Goal: Find specific page/section: Find specific page/section

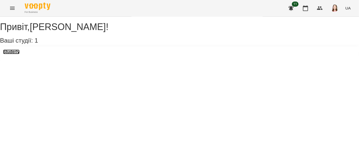
click at [15, 54] on h3 "Studerly" at bounding box center [11, 52] width 16 height 5
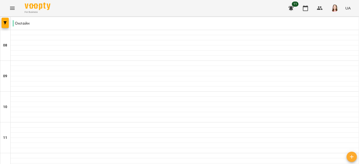
scroll to position [231, 0]
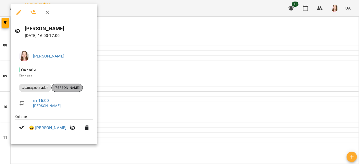
click at [71, 89] on span "[PERSON_NAME]" at bounding box center [67, 88] width 31 height 5
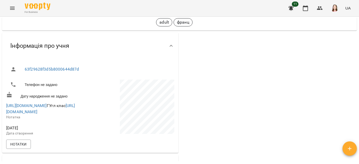
scroll to position [81, 0]
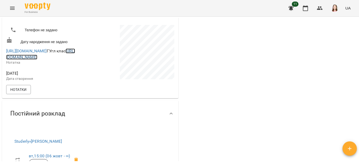
click at [62, 60] on link "https://classroom.google.com/c/NjQzODMwMDkyNDMz?hl=ru&cjc=r3lxiyi" at bounding box center [40, 54] width 69 height 11
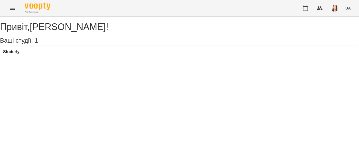
click at [26, 57] on div "Studerly" at bounding box center [179, 54] width 359 height 14
click at [20, 54] on h3 "Studerly" at bounding box center [11, 52] width 16 height 5
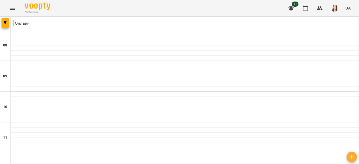
scroll to position [257, 0]
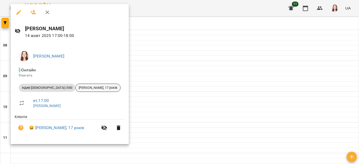
click at [89, 86] on span "[PERSON_NAME], 17 років" at bounding box center [98, 88] width 45 height 5
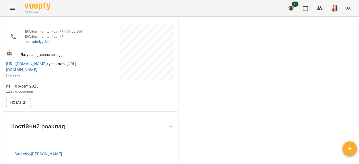
scroll to position [70, 0]
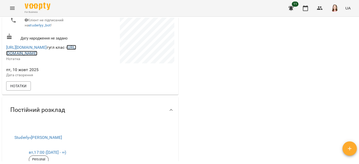
click at [58, 56] on link "[URL][DOMAIN_NAME]" at bounding box center [41, 50] width 70 height 11
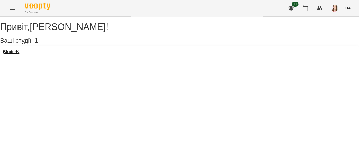
click at [8, 54] on h3 "Studerly" at bounding box center [11, 52] width 16 height 5
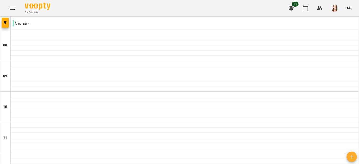
scroll to position [140, 0]
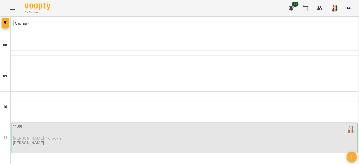
scroll to position [234, 0]
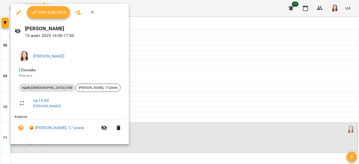
click at [204, 74] on div at bounding box center [179, 82] width 359 height 164
